Goal: Find contact information: Find contact information

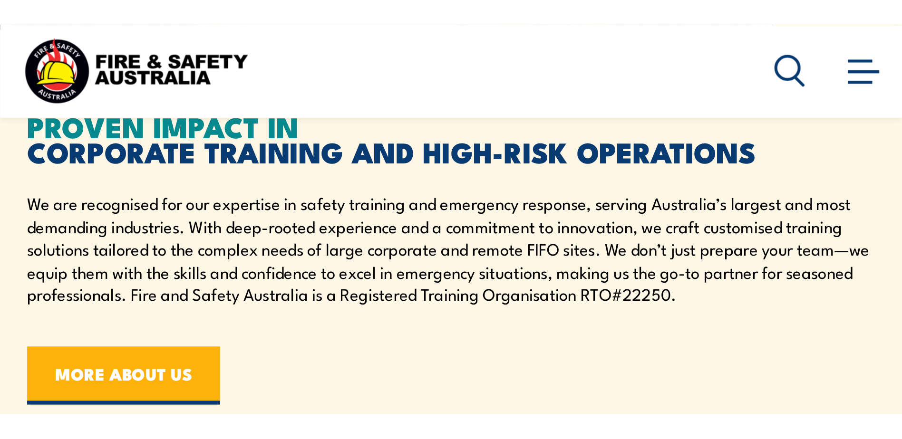
scroll to position [431, 0]
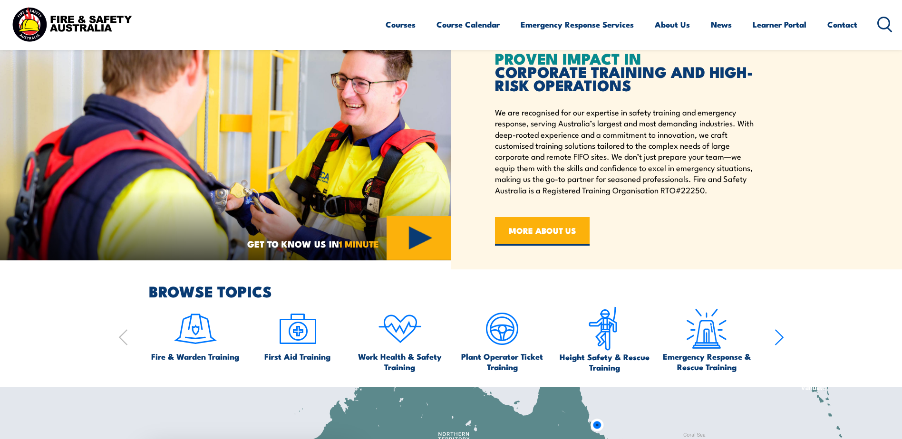
click at [35, 268] on section "BROWSE TOPICS Fire & Warden Training First Aid Training Work Health & Safety Tr…" at bounding box center [451, 328] width 902 height 88
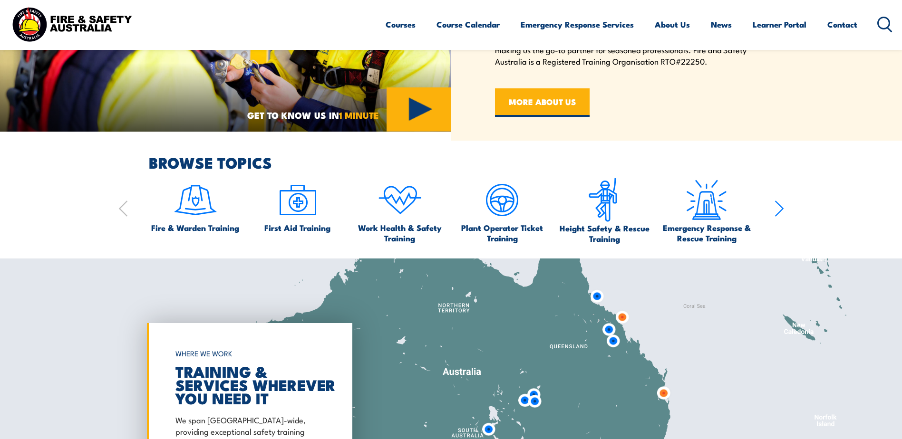
scroll to position [574, 0]
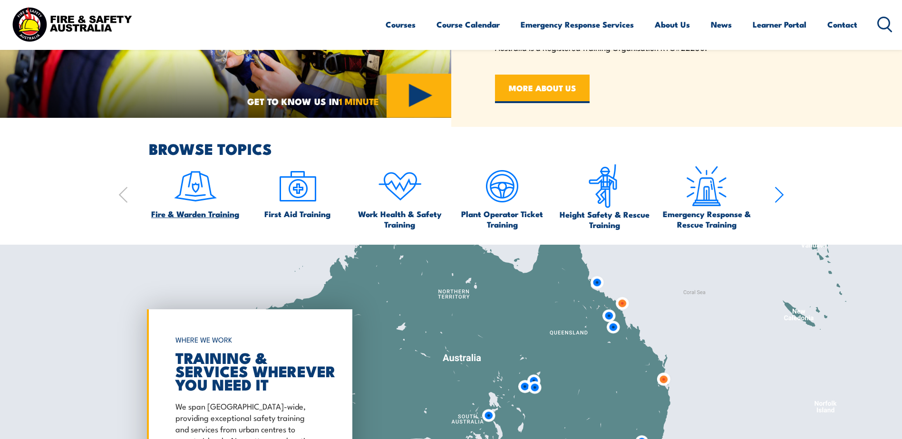
click at [195, 200] on img at bounding box center [195, 186] width 45 height 45
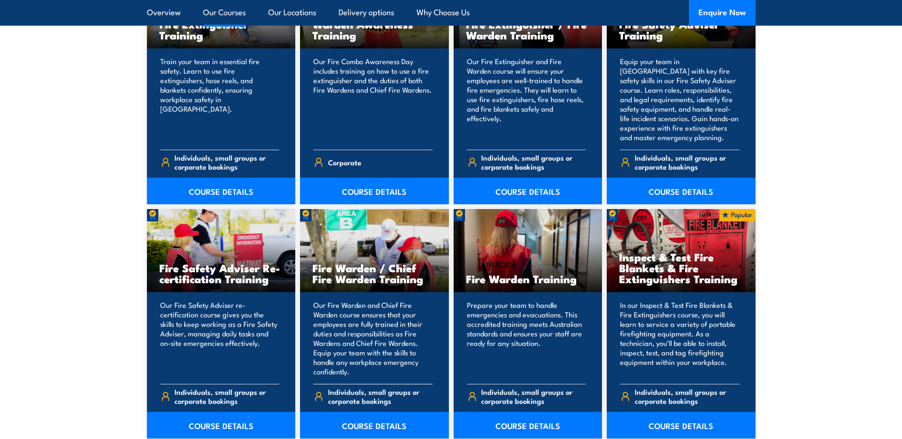
scroll to position [1093, 0]
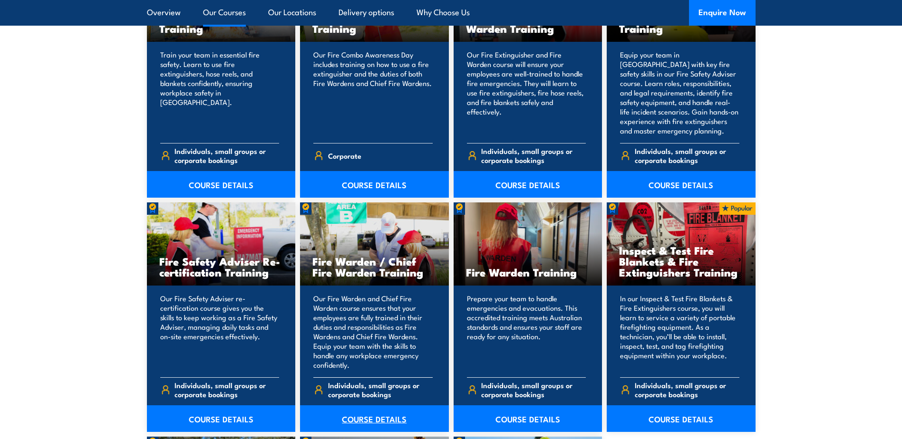
click at [373, 418] on link "COURSE DETAILS" at bounding box center [374, 418] width 149 height 27
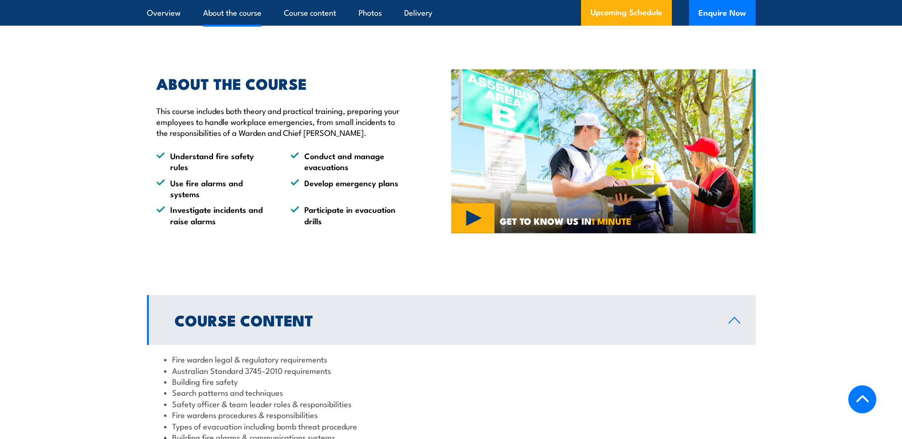
scroll to position [380, 0]
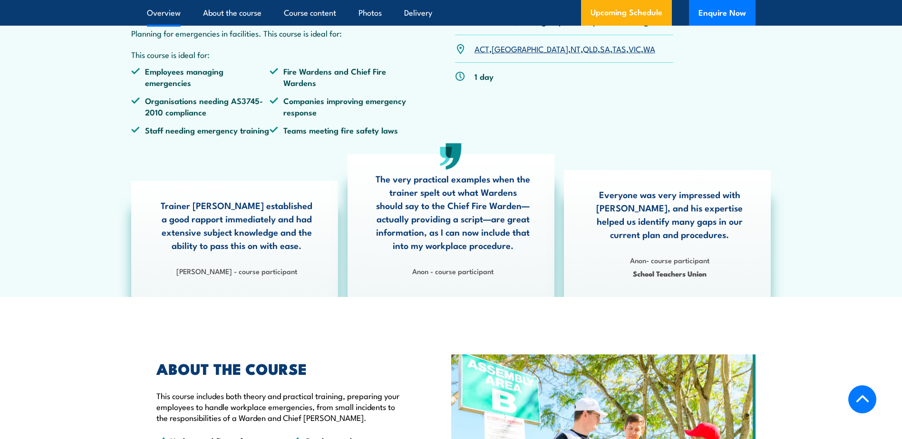
click at [483, 54] on link "ACT" at bounding box center [481, 48] width 15 height 11
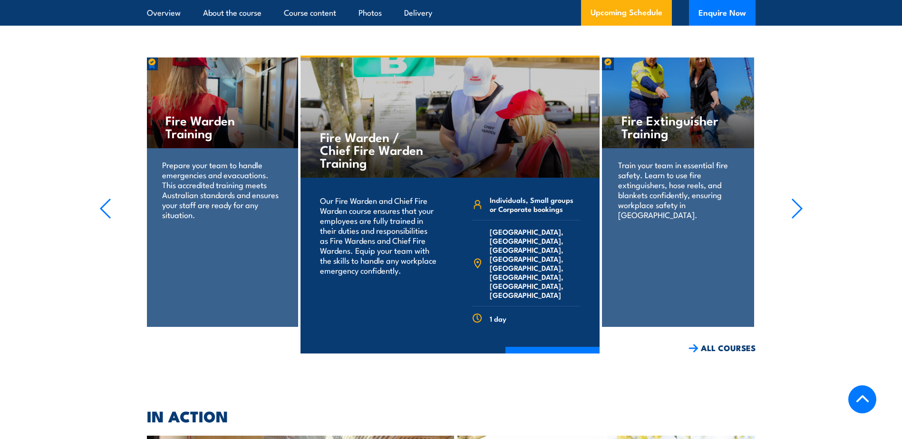
scroll to position [1901, 0]
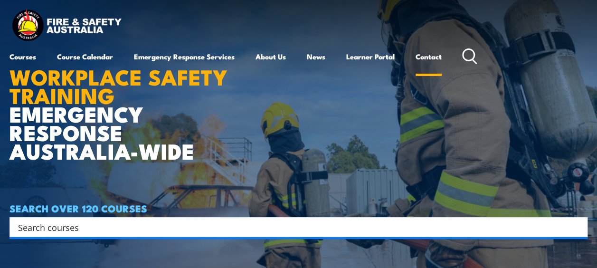
click at [441, 57] on link "Contact" at bounding box center [429, 56] width 26 height 23
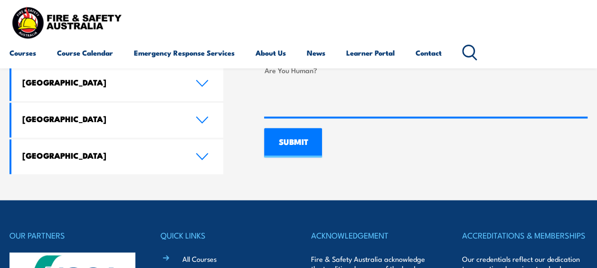
scroll to position [761, 0]
